Goal: Information Seeking & Learning: Learn about a topic

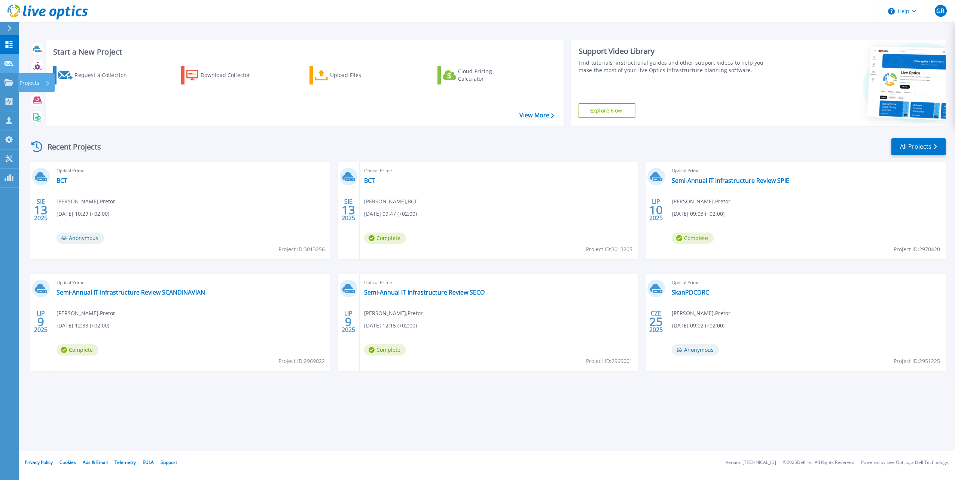
drag, startPoint x: 2, startPoint y: 78, endPoint x: 12, endPoint y: 71, distance: 12.5
click at [2, 78] on link "Projects Projects" at bounding box center [9, 82] width 19 height 19
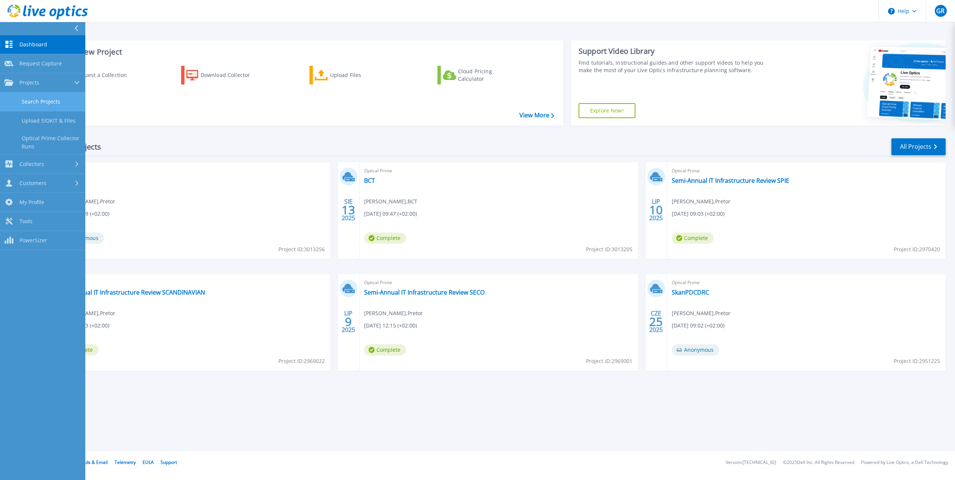
click at [50, 98] on link "Search Projects" at bounding box center [42, 101] width 85 height 19
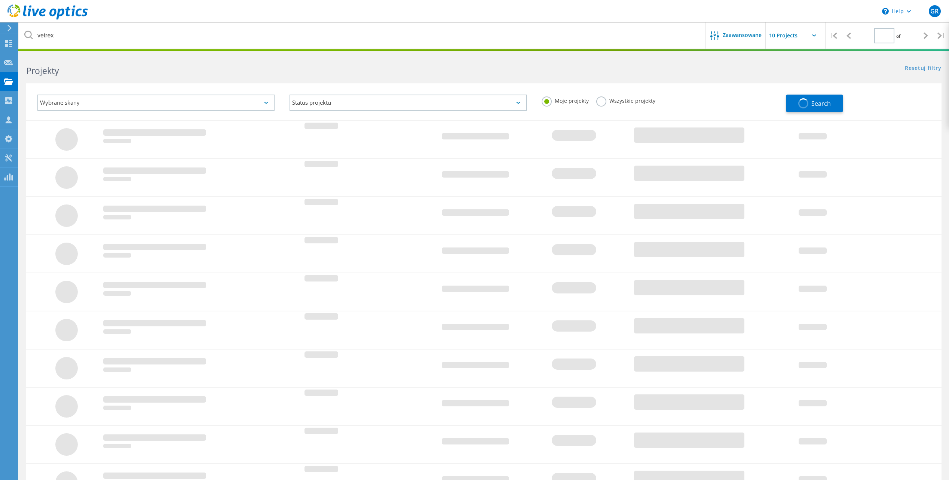
type input "1"
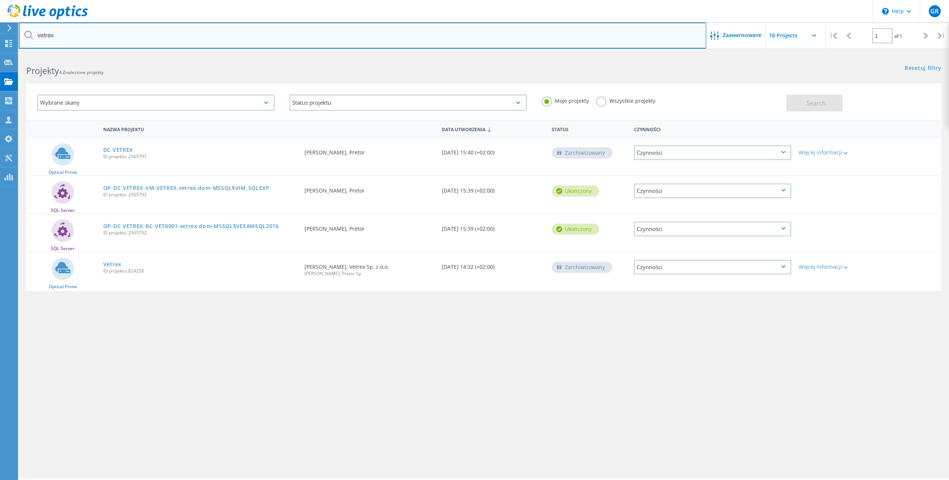
click at [134, 37] on input "vetrex" at bounding box center [363, 35] width 688 height 26
click at [0, 43] on html "\n Help Explore Helpful Articles Contact Support GR Członek zespołu partnera w …" at bounding box center [474, 250] width 949 height 501
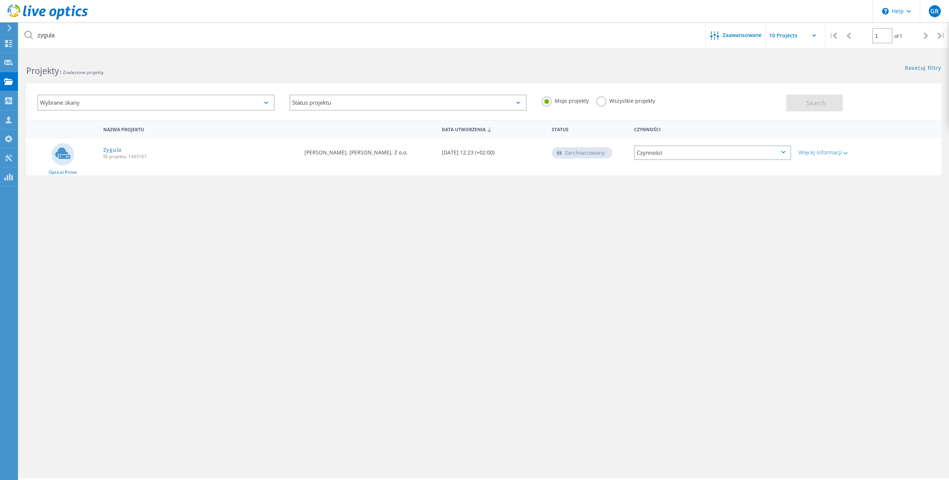
click at [608, 103] on label "Wszystkie projekty" at bounding box center [625, 100] width 59 height 7
click at [0, 0] on input "Wszystkie projekty" at bounding box center [0, 0] width 0 height 0
click at [838, 100] on button "Search" at bounding box center [814, 103] width 56 height 17
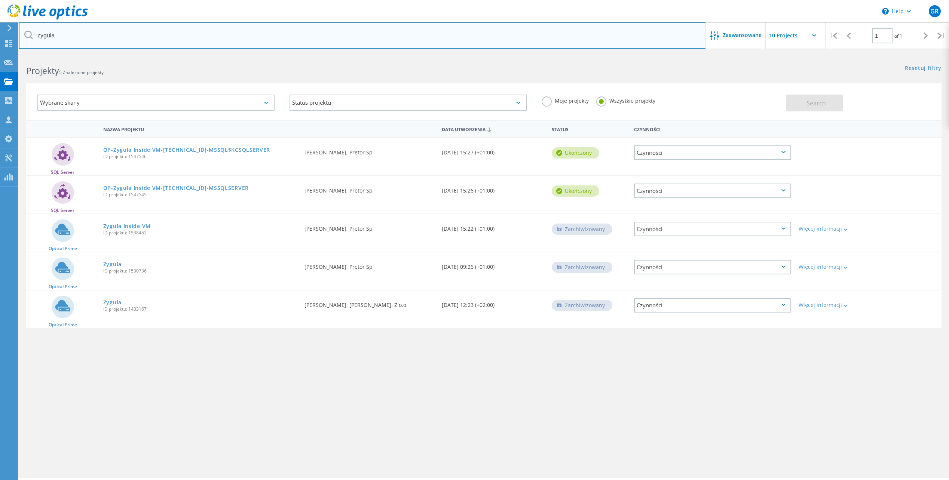
click at [52, 34] on input "zygula" at bounding box center [363, 35] width 688 height 26
type input "zyguła"
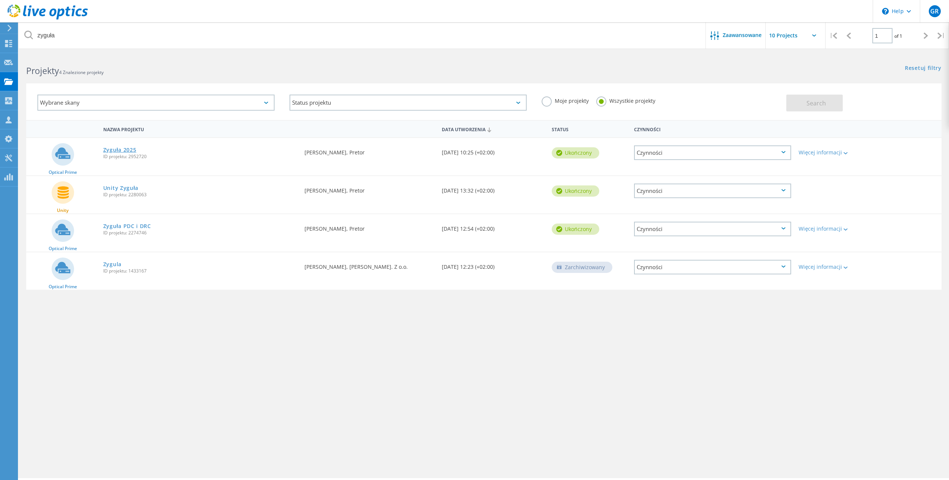
click at [128, 150] on link "Zyguła 2025" at bounding box center [119, 149] width 33 height 5
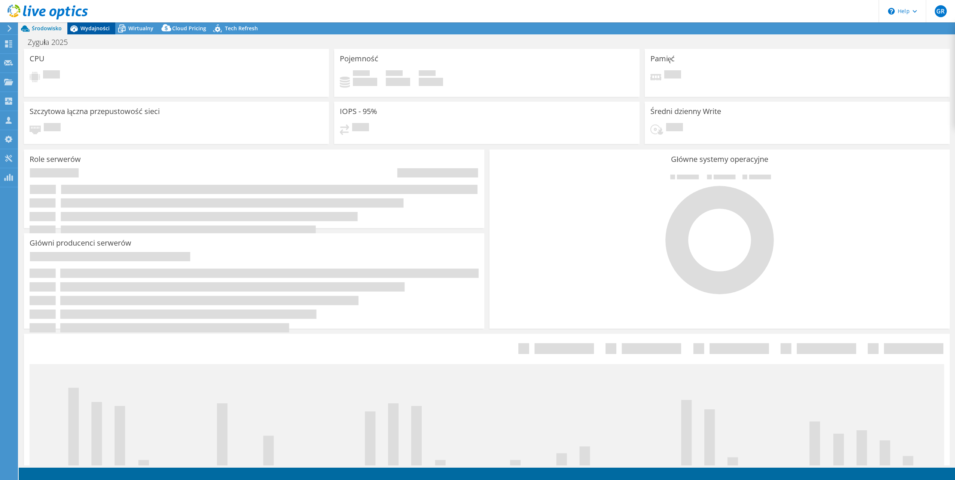
click at [101, 29] on span "Wydajności" at bounding box center [94, 28] width 29 height 7
select select "EULondon"
select select "EUR"
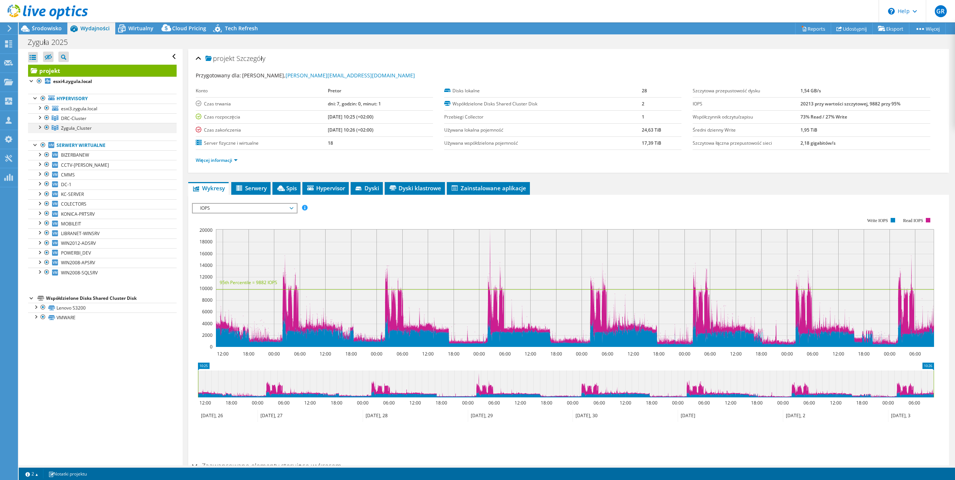
click at [42, 129] on div at bounding box center [39, 126] width 7 height 7
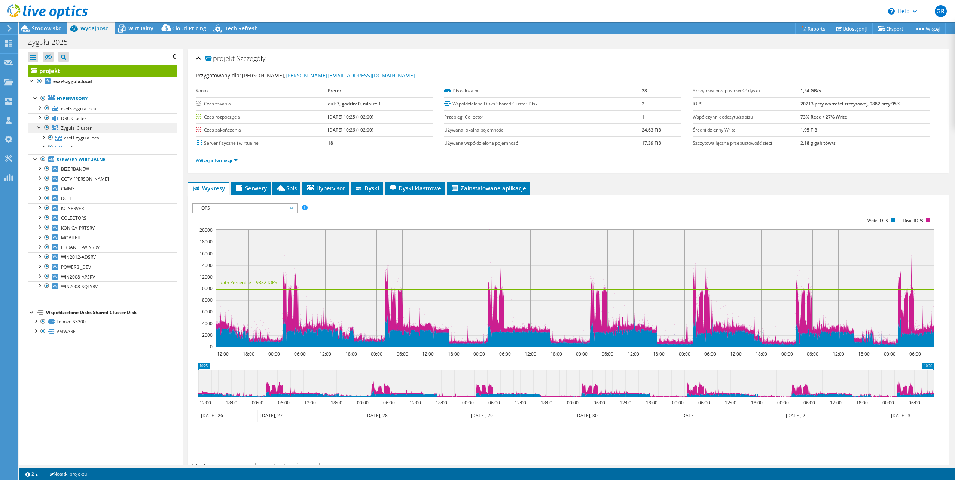
click at [82, 129] on span "Zygula_Cluster" at bounding box center [76, 128] width 31 height 6
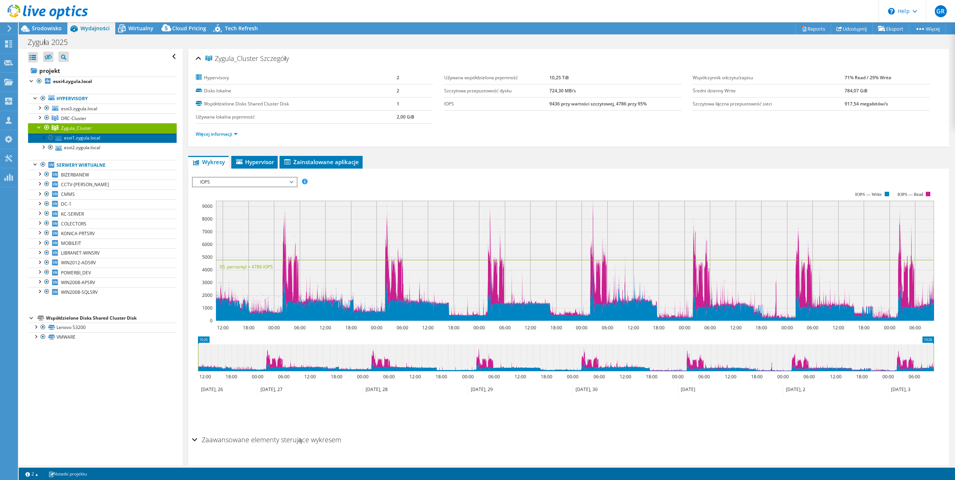
click at [87, 138] on link "esxi1.zygula.local" at bounding box center [102, 138] width 149 height 10
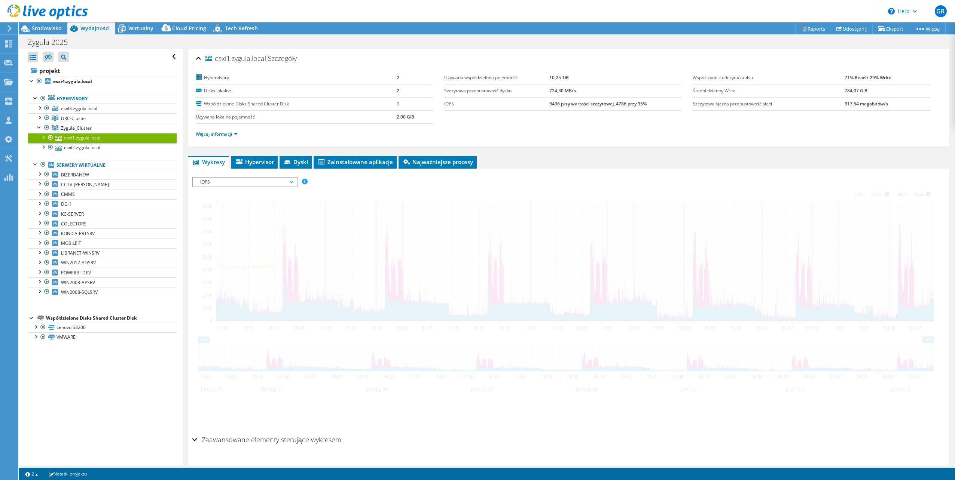
click at [272, 183] on span "IOPS" at bounding box center [244, 182] width 96 height 9
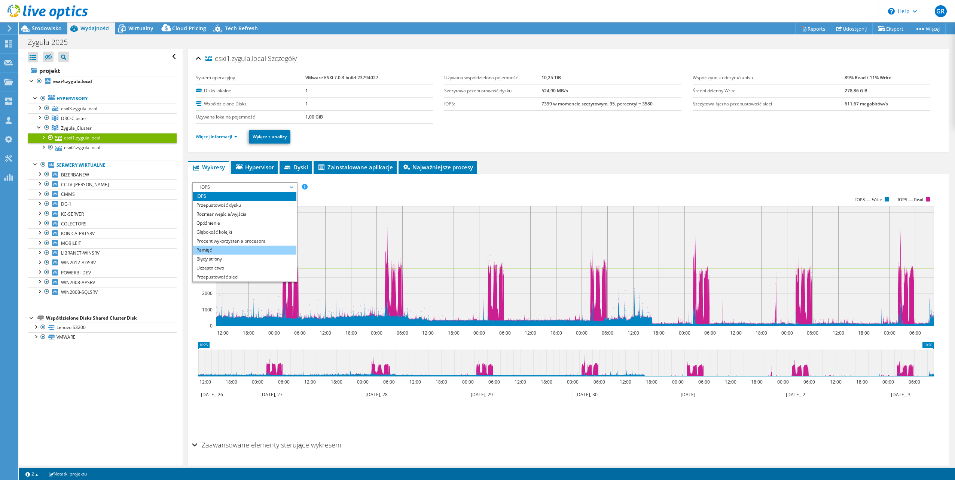
click at [254, 247] on li "Pamięć" at bounding box center [245, 250] width 104 height 9
